Goal: Information Seeking & Learning: Learn about a topic

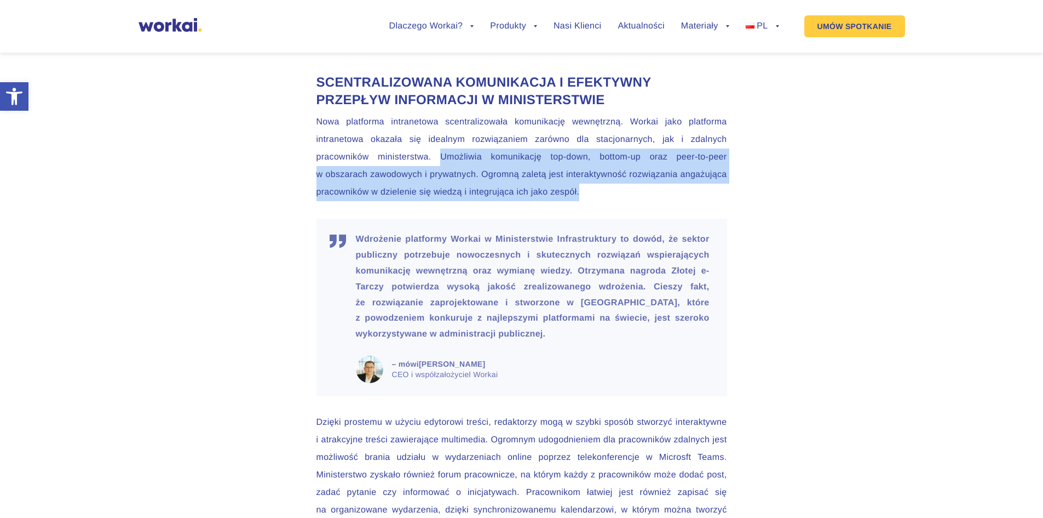
drag, startPoint x: 639, startPoint y: 196, endPoint x: 437, endPoint y: 162, distance: 204.4
click at [437, 162] on p "Nowa platforma intranetowa scentralizowała komunikację wewnętrzną. Workai jako …" at bounding box center [522, 157] width 411 height 88
copy p "Umożliwia komunikację top-down, bottom-up oraz peer-to-peer w obszarach zawodow…"
click at [689, 198] on p "Nowa platforma intranetowa scentralizowała komunikację wewnętrzną. Workai jako …" at bounding box center [522, 157] width 411 height 88
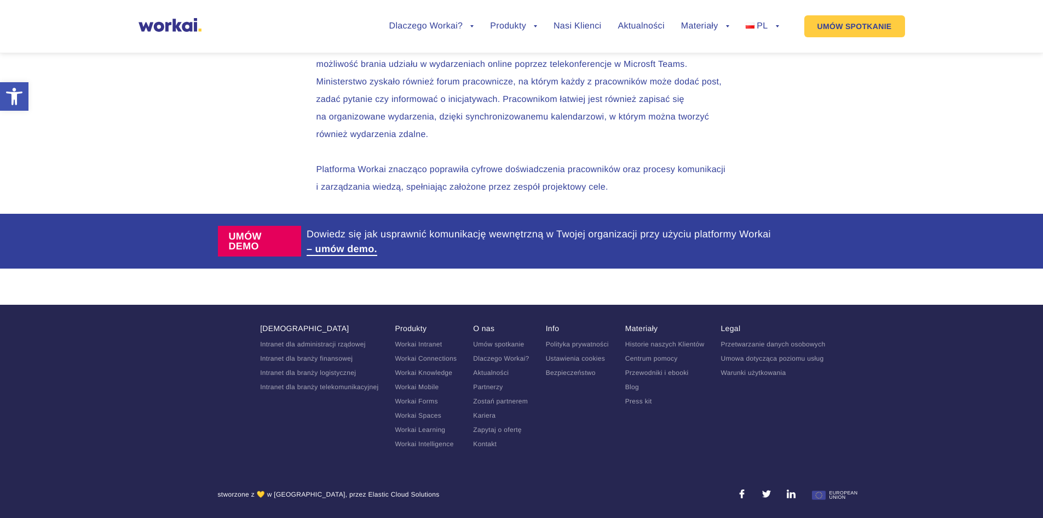
scroll to position [2824, 0]
click at [669, 346] on link "Historie naszych Klientów" at bounding box center [664, 344] width 79 height 8
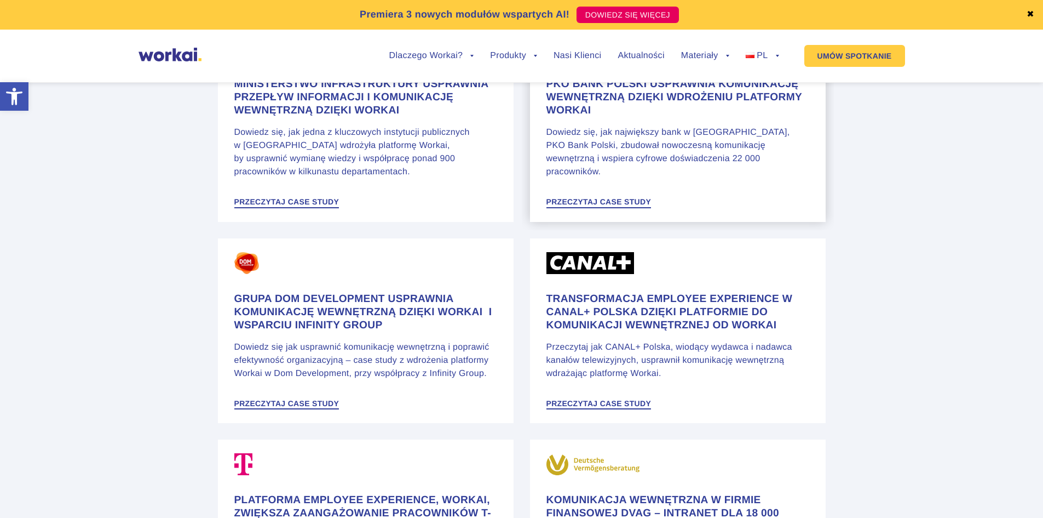
scroll to position [931, 0]
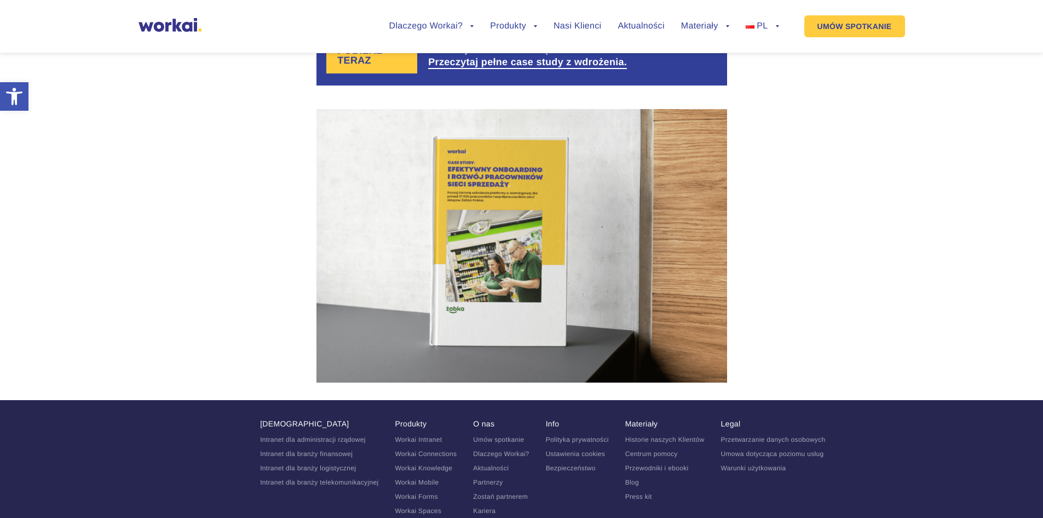
scroll to position [2355, 0]
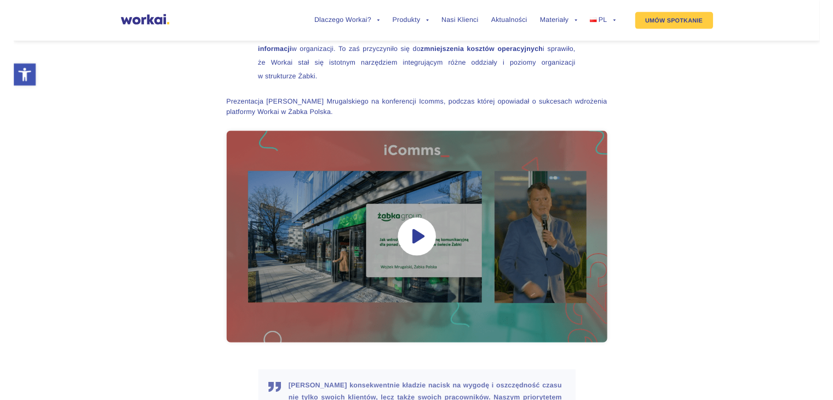
scroll to position [3012, 0]
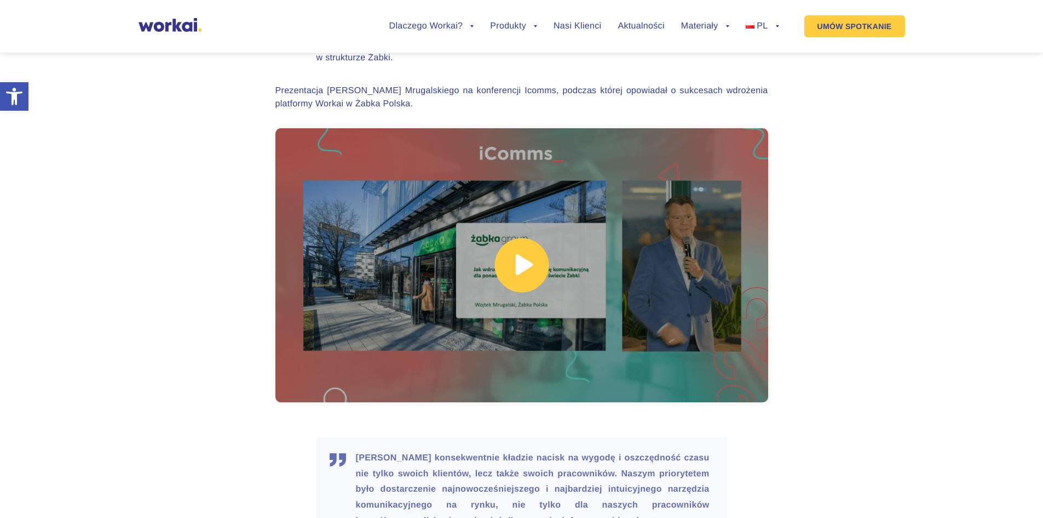
click at [514, 306] on link at bounding box center [521, 265] width 493 height 274
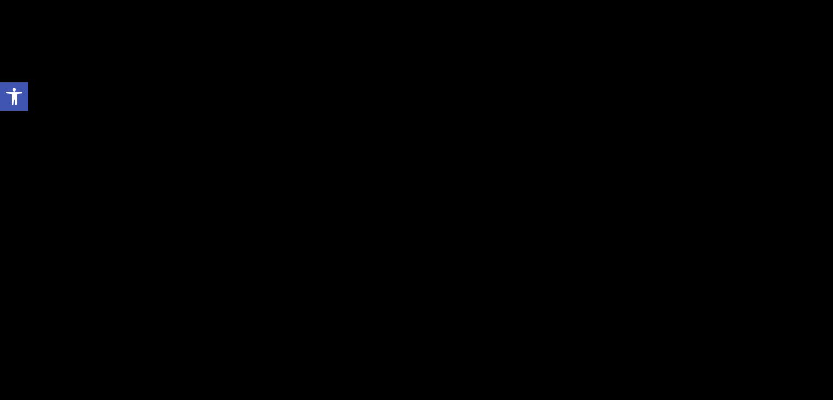
scroll to position [2648, 0]
